Goal: Communication & Community: Answer question/provide support

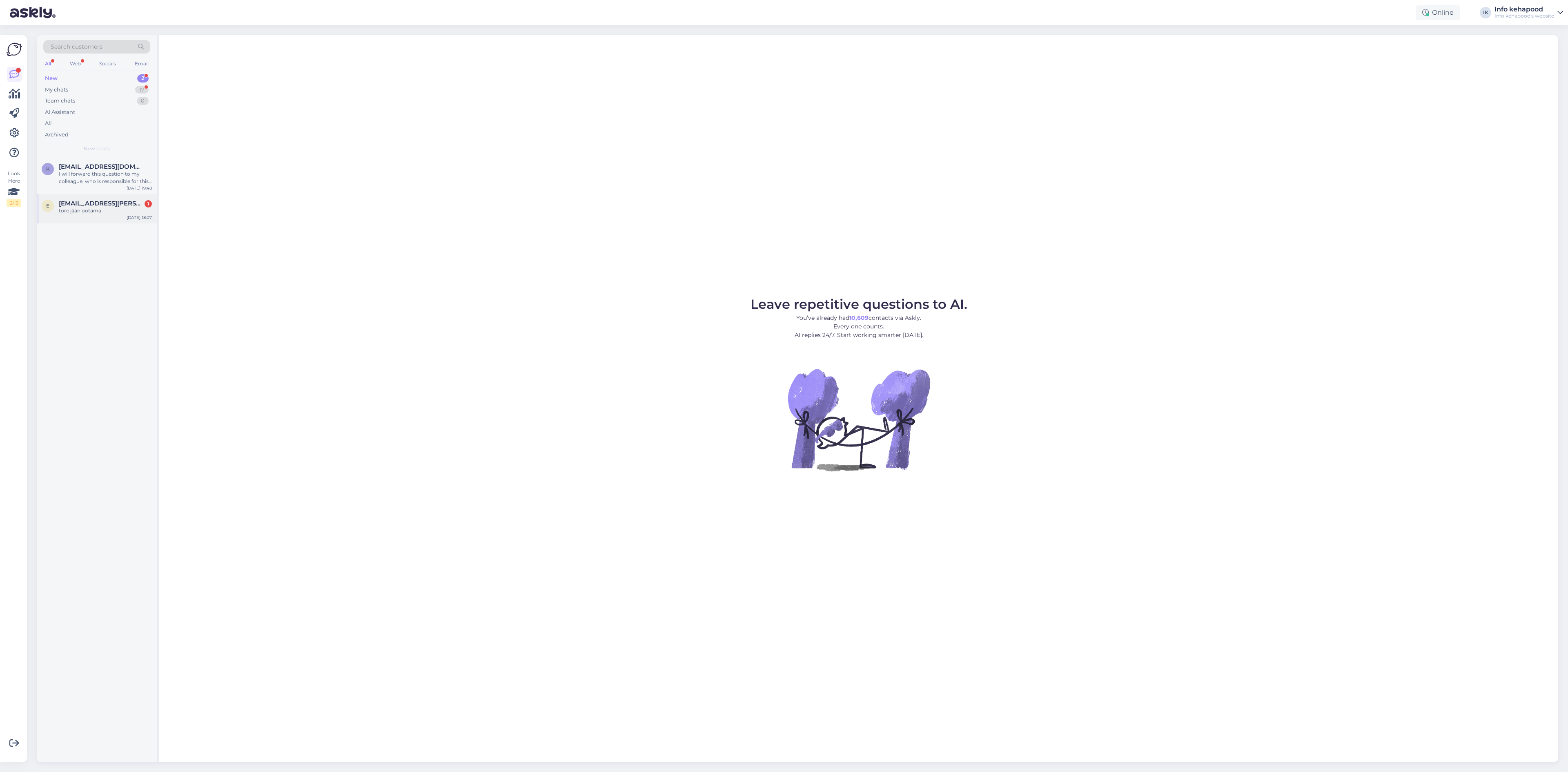
click at [102, 201] on span "[EMAIL_ADDRESS][PERSON_NAME][DOMAIN_NAME]" at bounding box center [102, 203] width 85 height 7
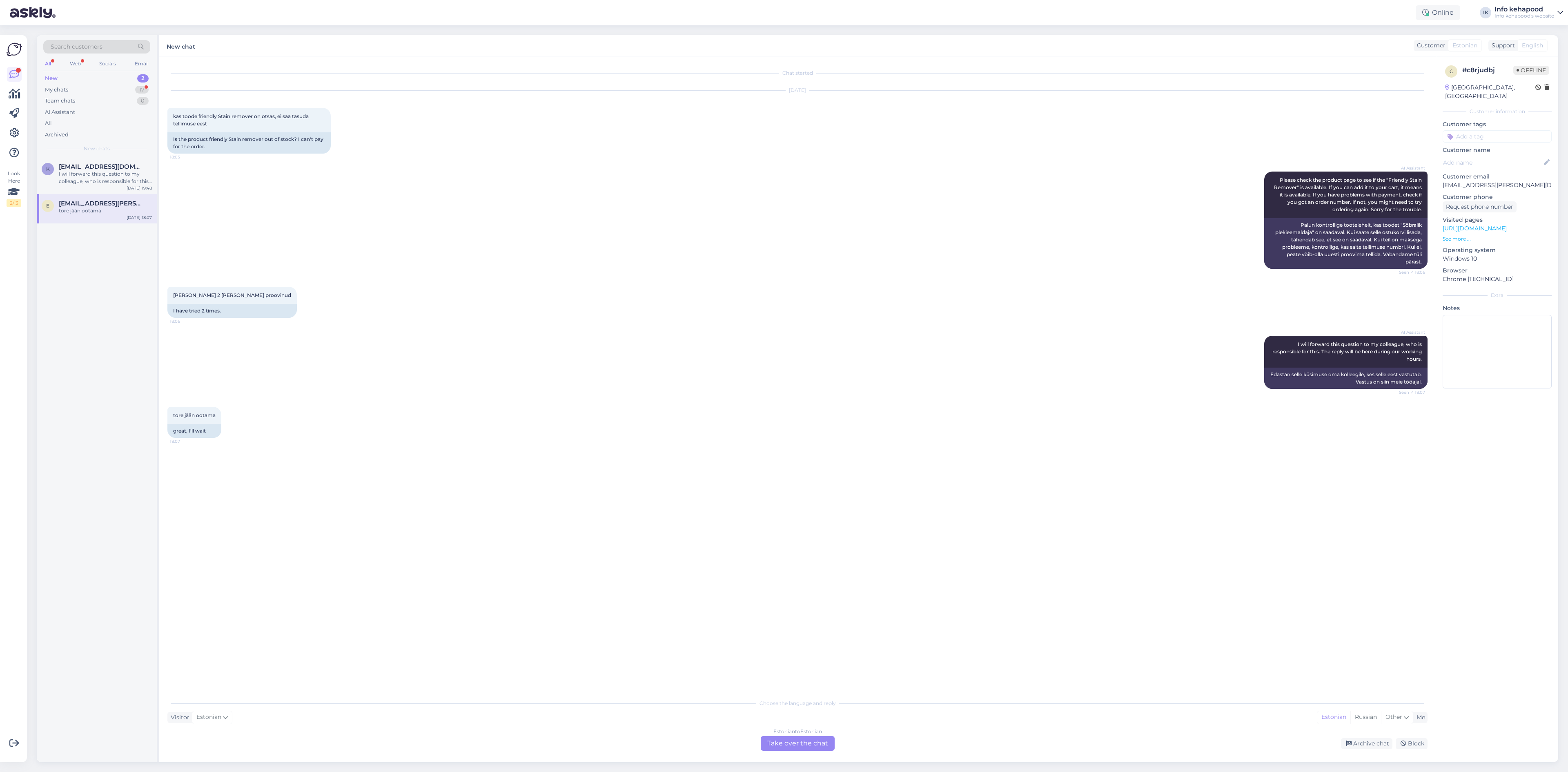
click at [811, 734] on div "Estonian to Estonian" at bounding box center [797, 731] width 49 height 7
click at [781, 736] on textarea at bounding box center [797, 733] width 1260 height 17
type textarea "t"
paste textarea
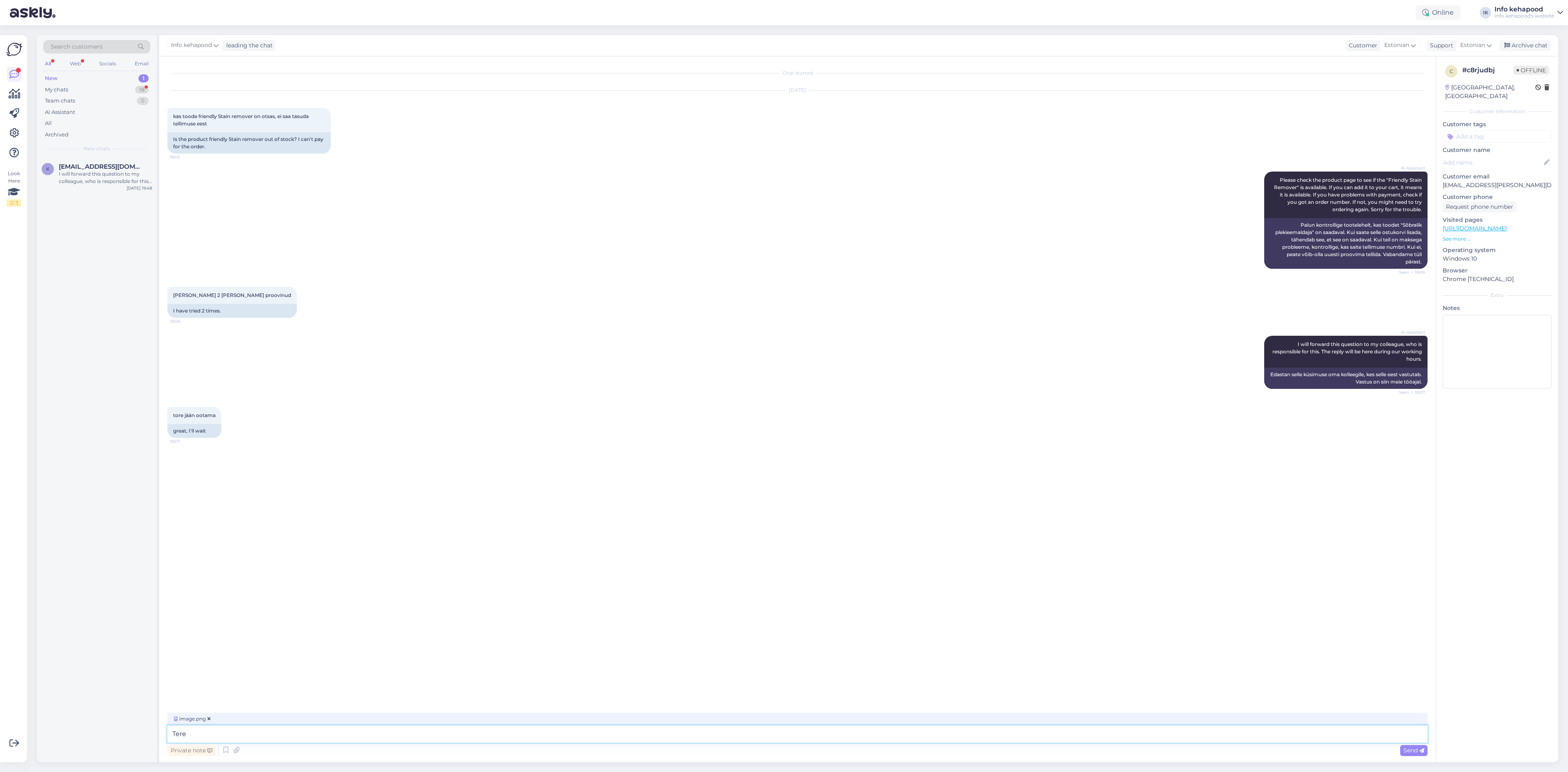
type textarea "Tere"
type textarea "See on [DEMOGRAPHIC_DATA] :)"
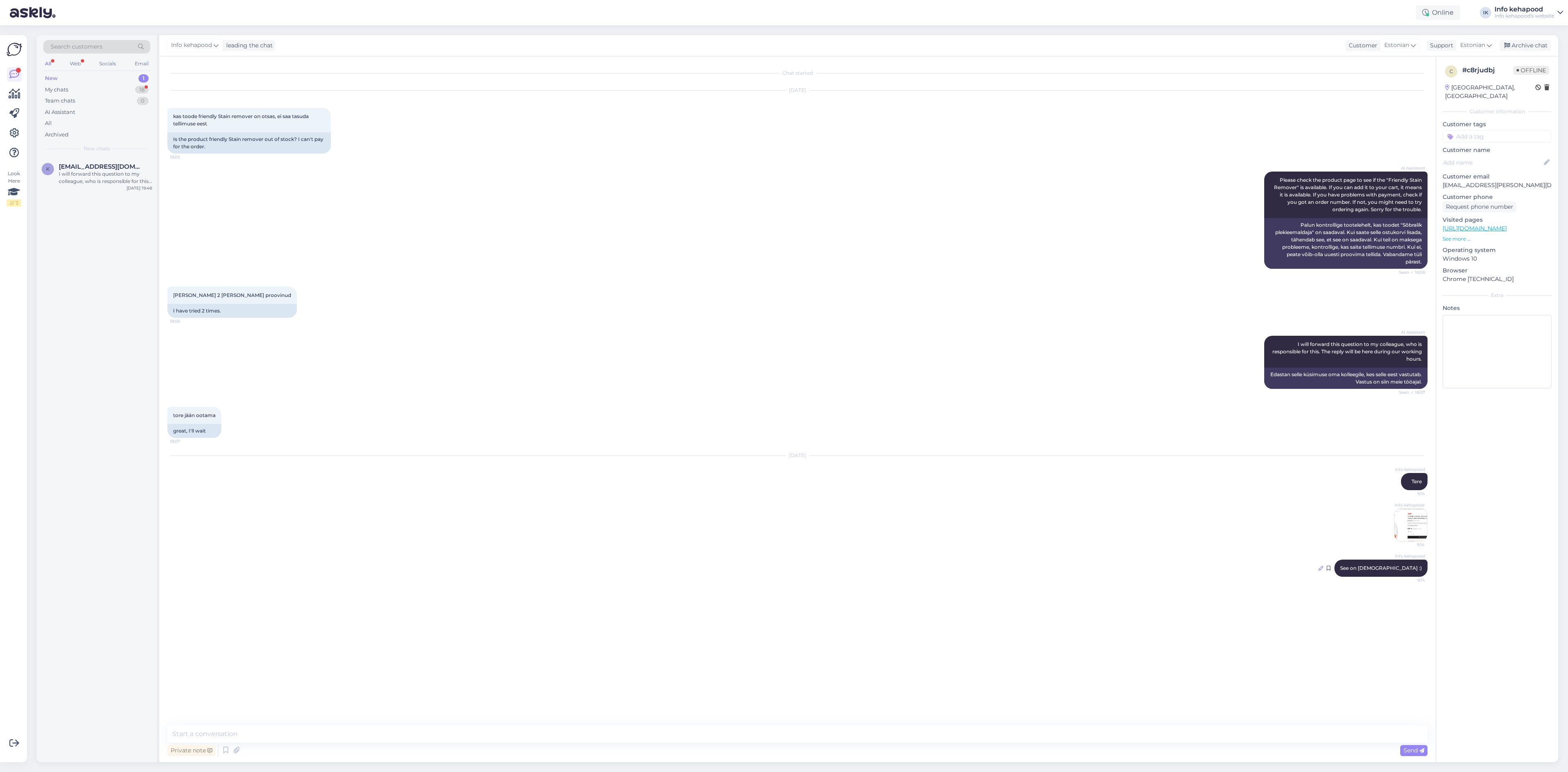
click at [1323, 570] on icon at bounding box center [1321, 568] width 5 height 5
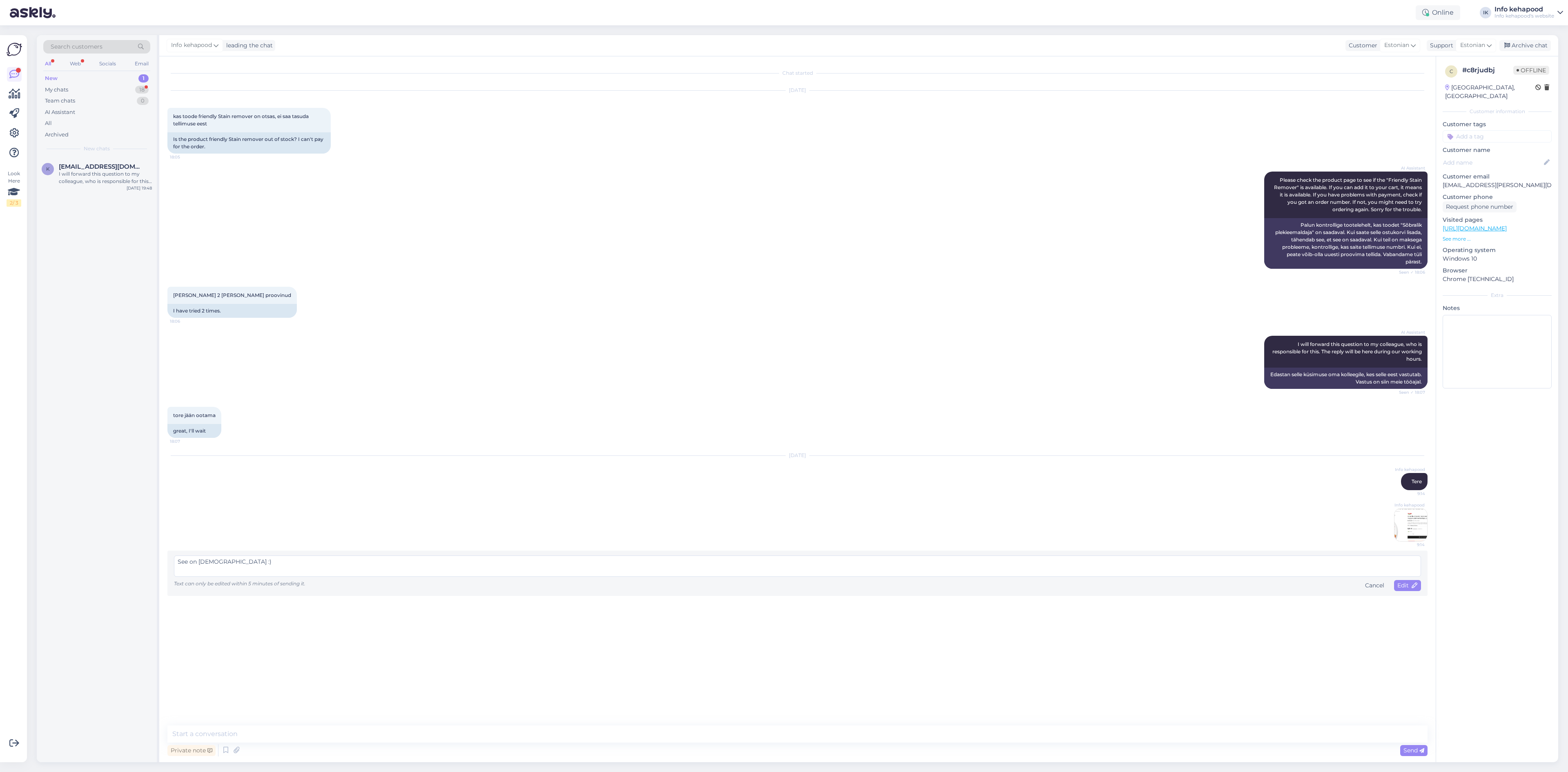
drag, startPoint x: 212, startPoint y: 564, endPoint x: 218, endPoint y: 564, distance: 6.0
click at [215, 564] on textarea "See on [DEMOGRAPHIC_DATA] :)" at bounding box center [797, 566] width 1247 height 21
type textarea "See on saadaval :)"
click at [1411, 587] on span "Edit" at bounding box center [1406, 585] width 20 height 7
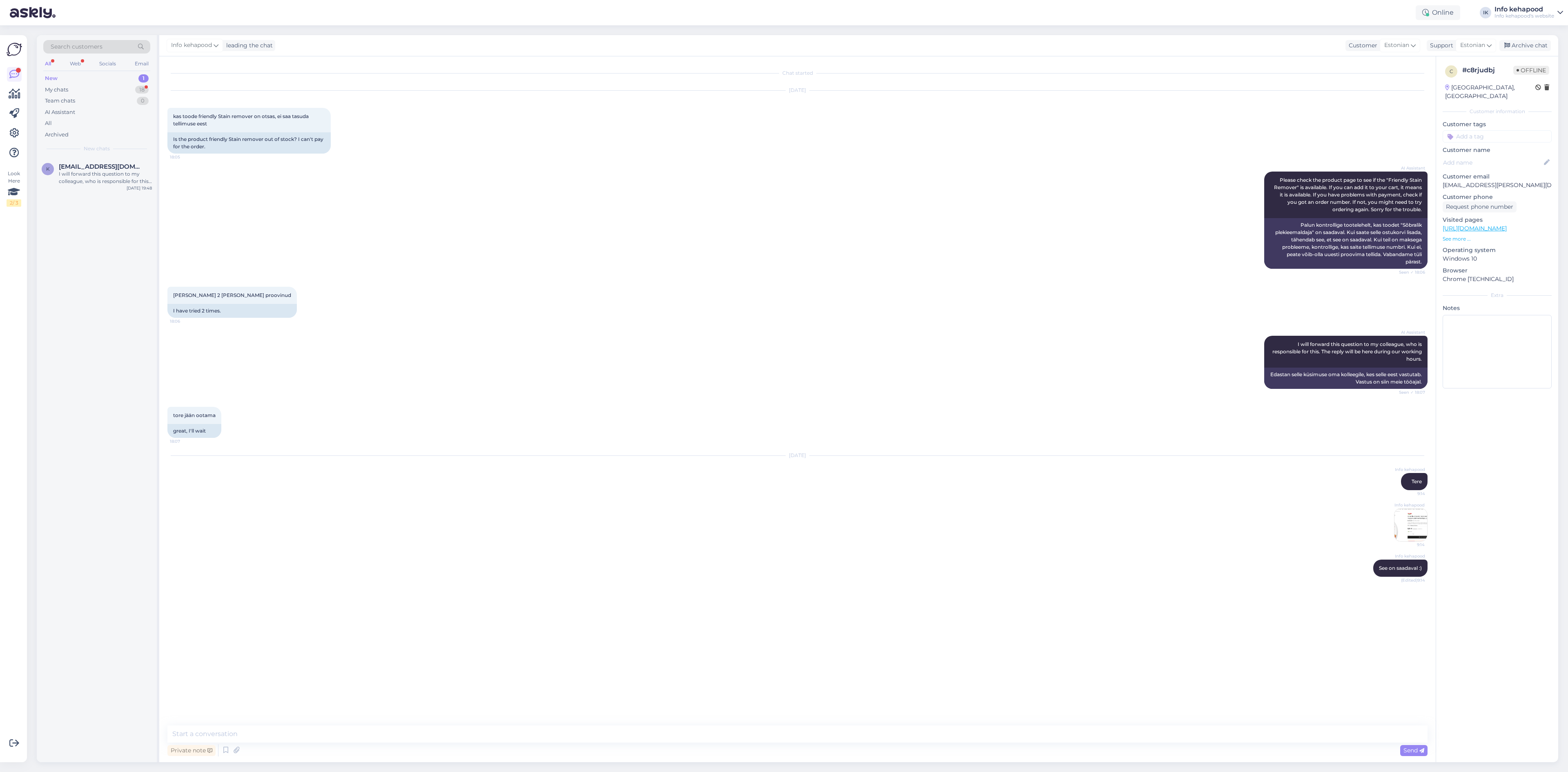
click at [132, 200] on div "k [EMAIL_ADDRESS][DOMAIN_NAME] I will forward this question to my colleague, wh…" at bounding box center [97, 459] width 120 height 605
click at [114, 170] on span "[EMAIL_ADDRESS][DOMAIN_NAME]" at bounding box center [102, 166] width 85 height 7
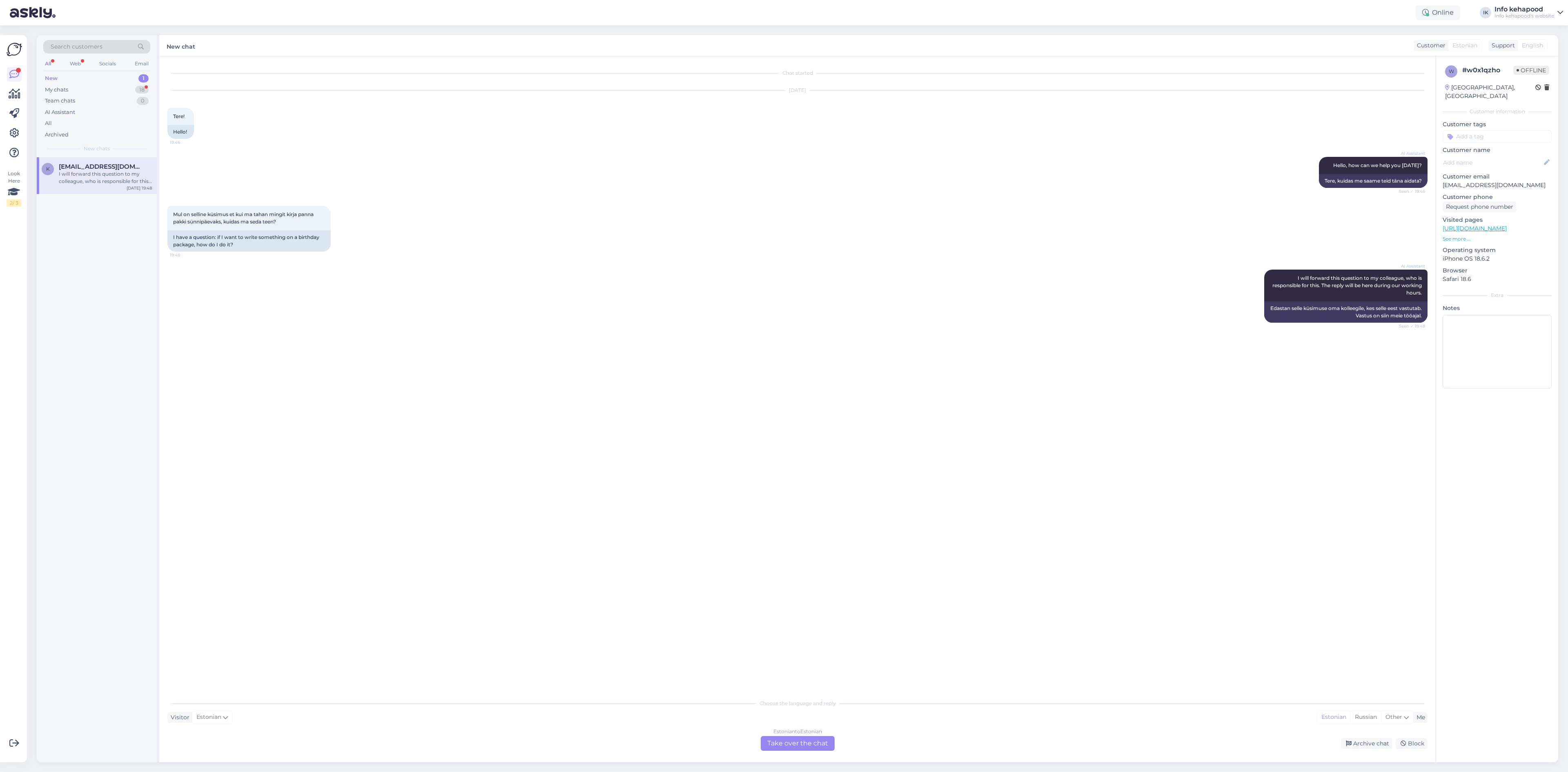
click at [807, 738] on div "Estonian to Estonian Take over the chat" at bounding box center [797, 743] width 74 height 15
click at [780, 731] on textarea at bounding box center [797, 733] width 1260 height 17
type textarea "Tere! Ostukorvis"
paste textarea
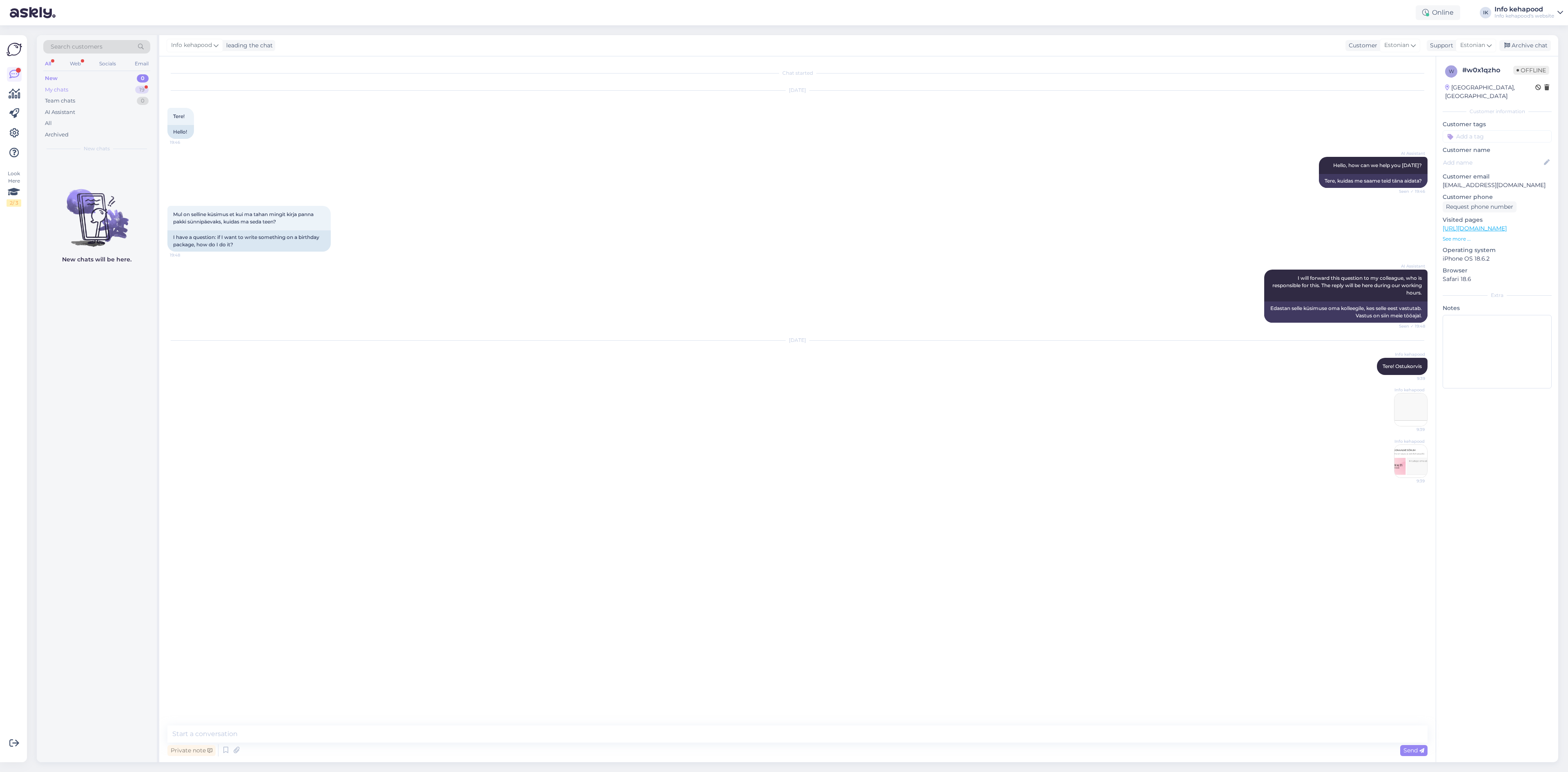
click at [51, 85] on div "My chats 19" at bounding box center [96, 89] width 107 height 11
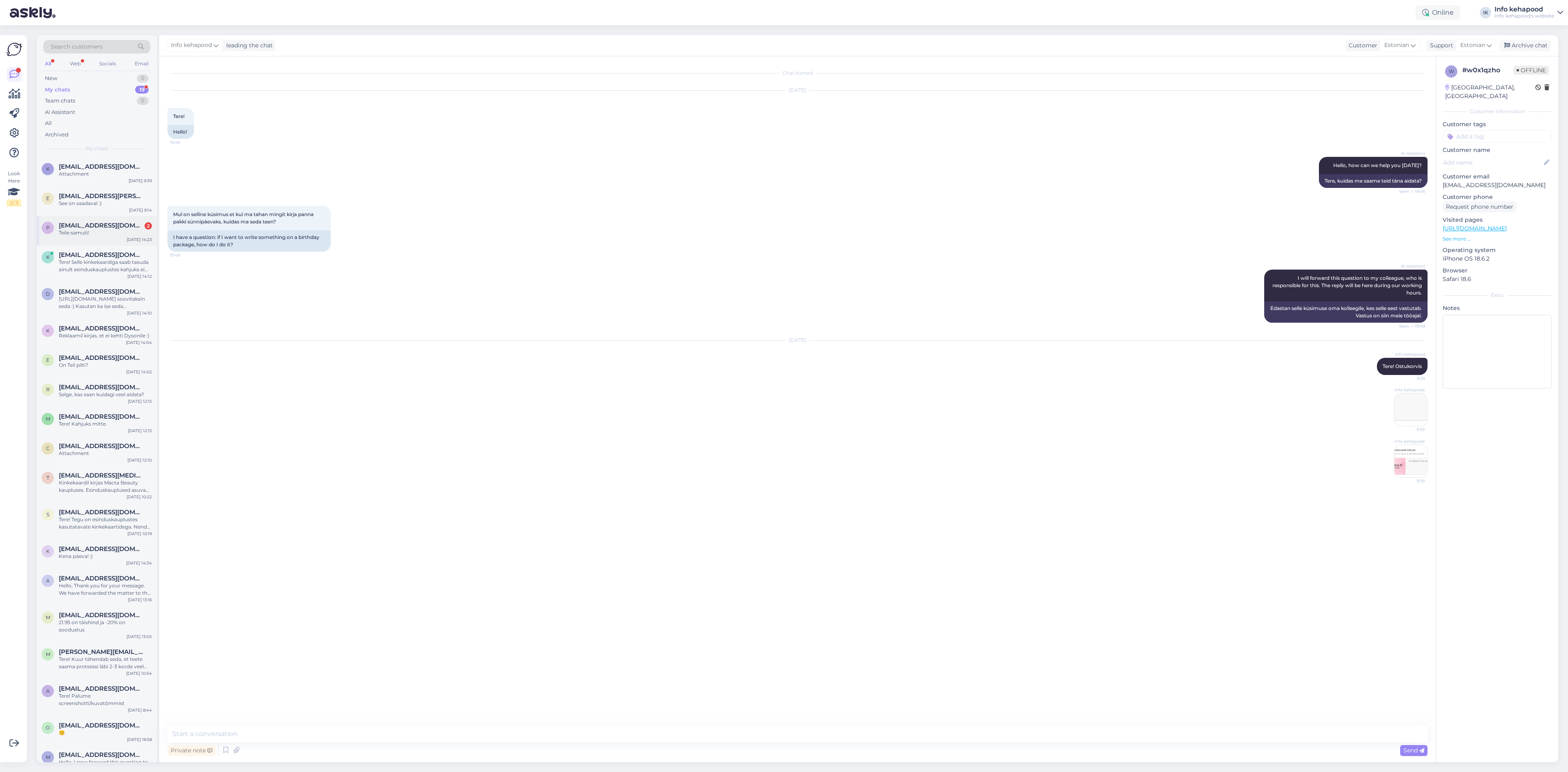
click at [81, 229] on span "[EMAIL_ADDRESS][DOMAIN_NAME]" at bounding box center [102, 225] width 85 height 7
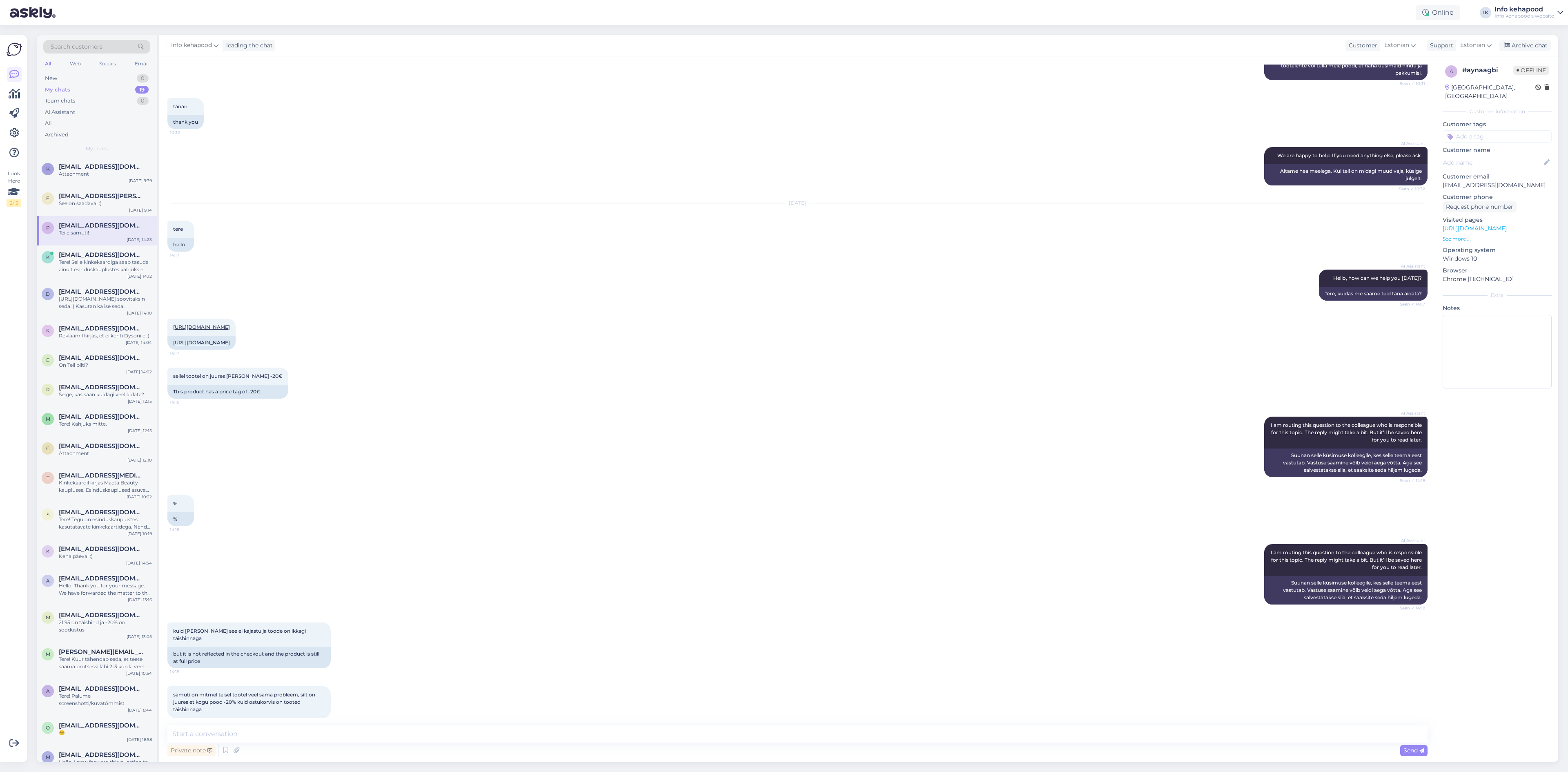
scroll to position [986, 0]
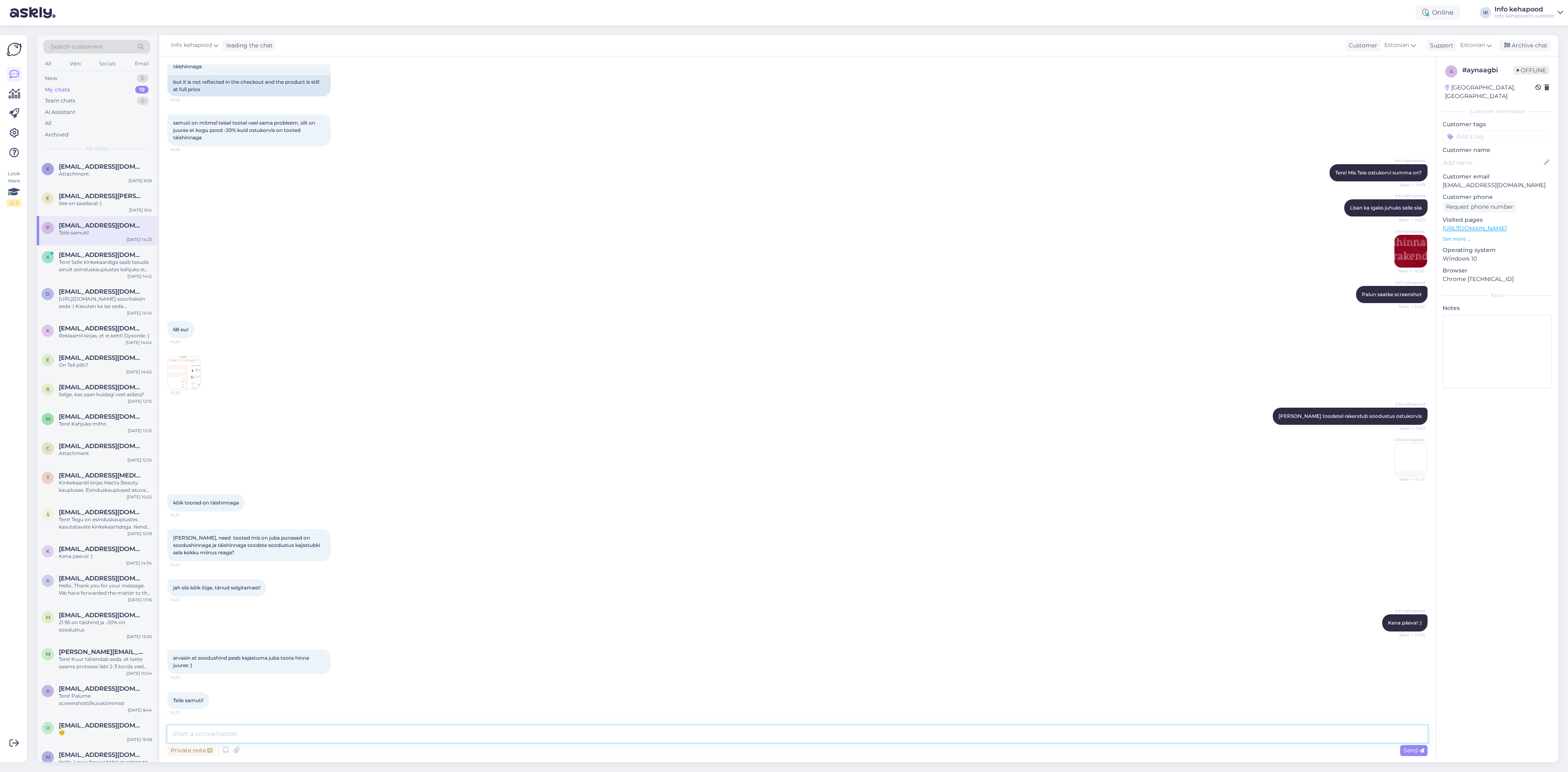
click at [281, 738] on textarea at bounding box center [797, 733] width 1260 height 17
click at [81, 170] on div "Attachment" at bounding box center [105, 174] width 93 height 7
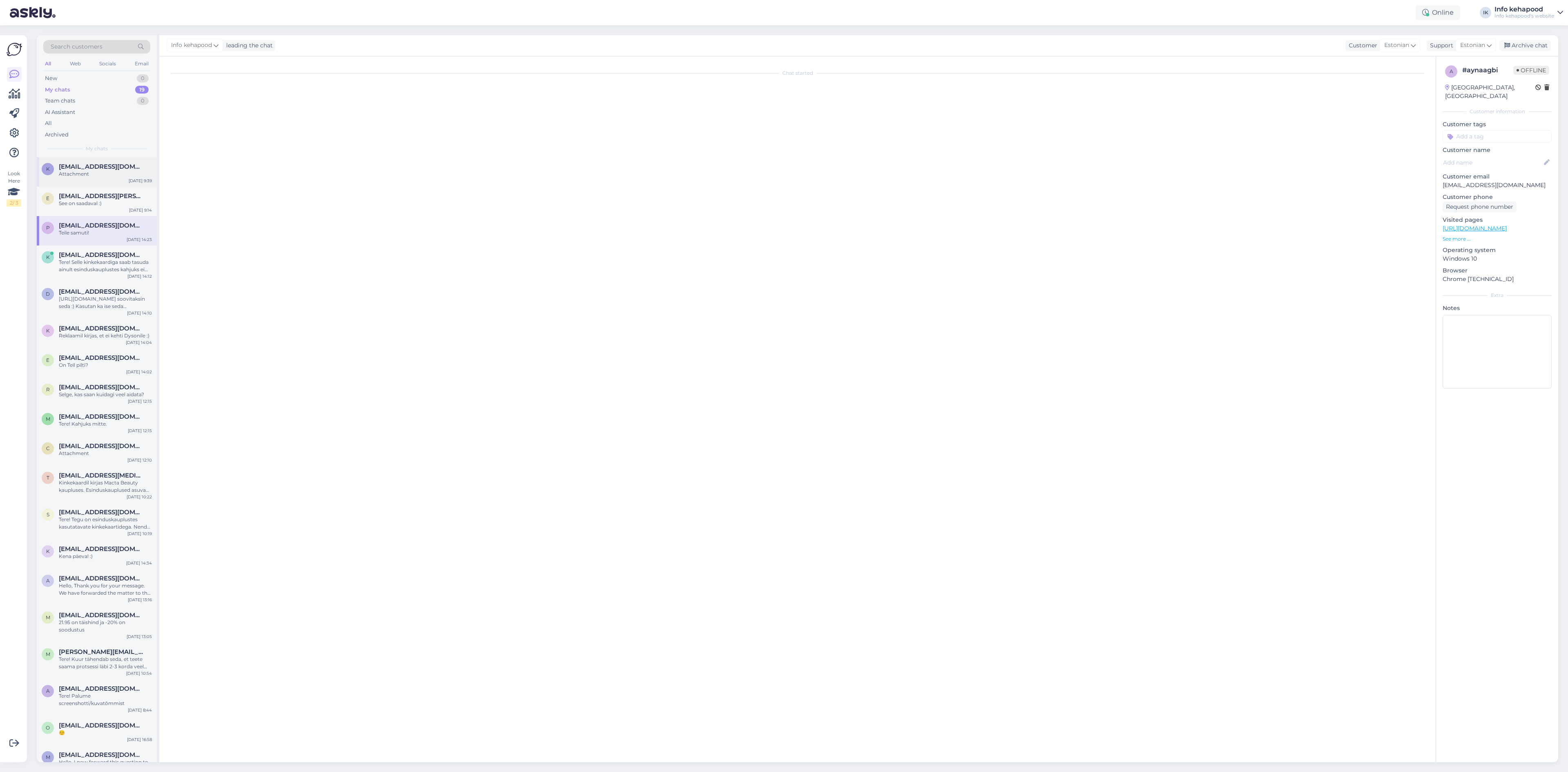
scroll to position [0, 0]
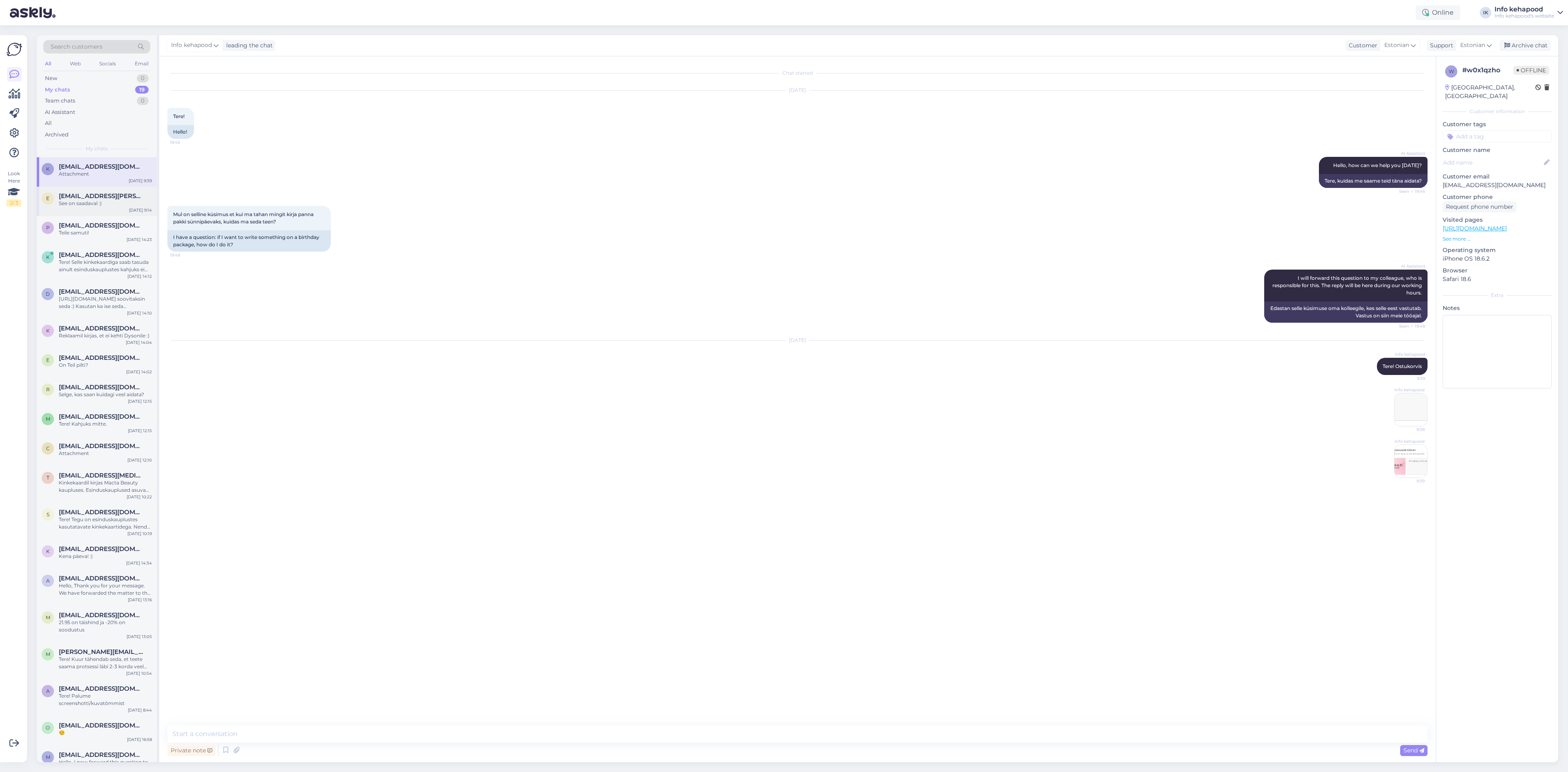
click at [87, 205] on div "See on saadaval :)" at bounding box center [105, 203] width 93 height 7
